Goal: Find specific page/section: Find specific page/section

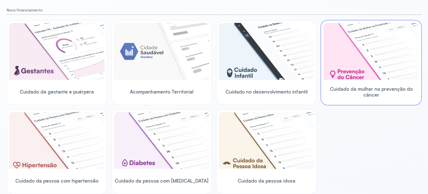
scroll to position [56, 0]
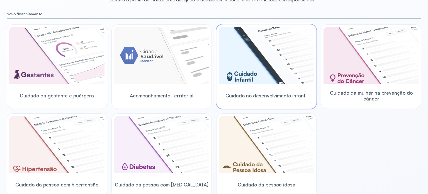
click at [269, 88] on div "Cuidado no desenvolvimento infantil" at bounding box center [266, 95] width 95 height 21
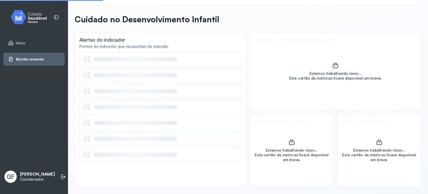
scroll to position [16, 0]
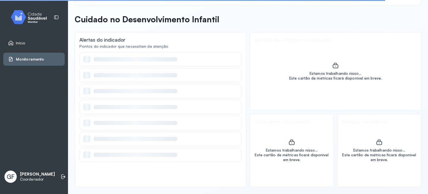
click at [42, 44] on link "Início" at bounding box center [34, 43] width 52 height 6
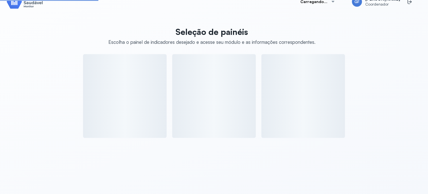
click at [42, 44] on div "Seleção de painéis Escolha o painel de indicadores desejado e acesse seu módulo…" at bounding box center [214, 80] width 415 height 114
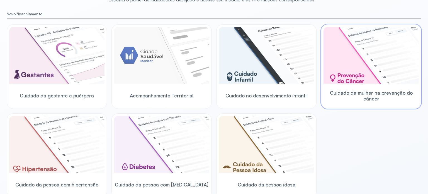
click at [339, 42] on img at bounding box center [371, 55] width 95 height 57
